Goal: Information Seeking & Learning: Check status

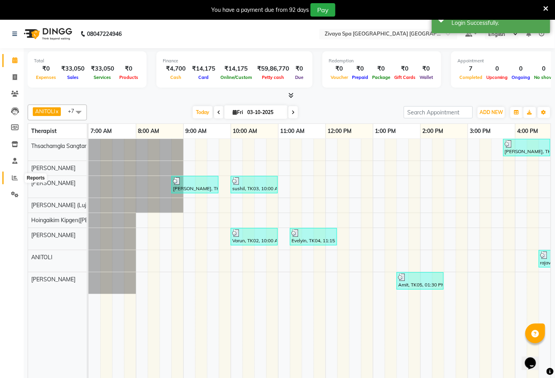
click at [17, 176] on span at bounding box center [15, 178] width 14 height 9
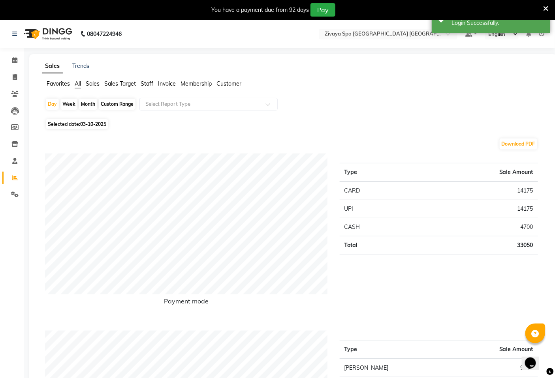
click at [121, 85] on span "Sales Target" at bounding box center [120, 83] width 32 height 7
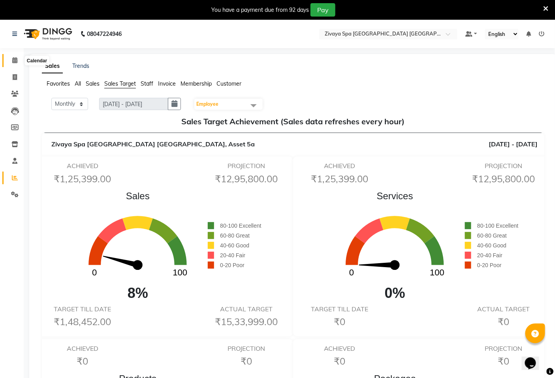
click at [15, 59] on icon at bounding box center [14, 60] width 5 height 6
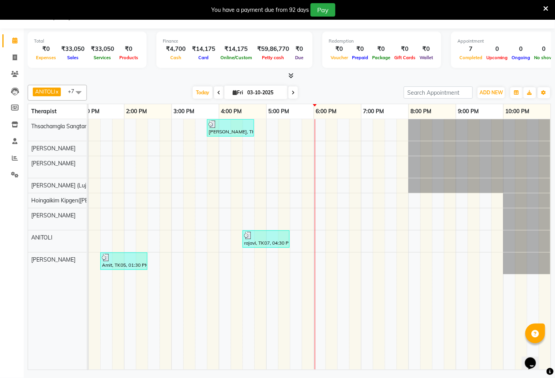
scroll to position [20, 0]
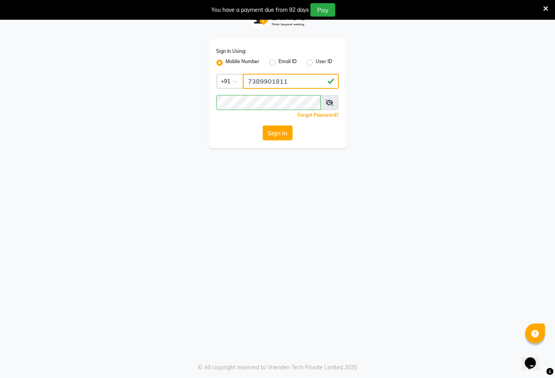
click at [287, 81] on input "7389901811" at bounding box center [291, 81] width 96 height 15
type input "9366908950"
click at [273, 135] on button "Sign In" at bounding box center [278, 133] width 30 height 15
